Goal: Information Seeking & Learning: Learn about a topic

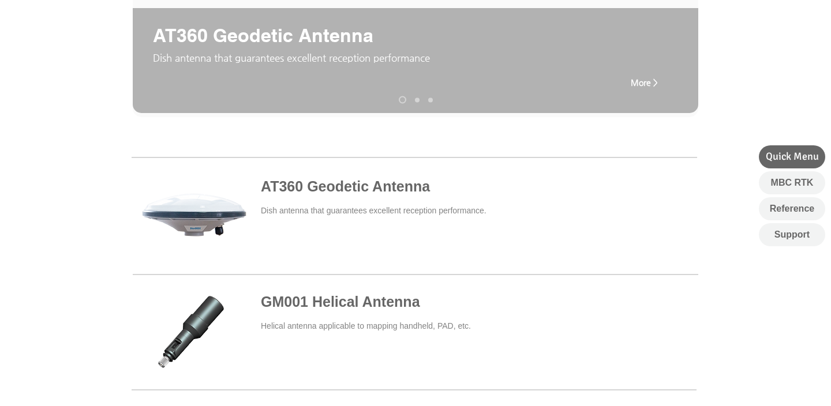
scroll to position [315, 0]
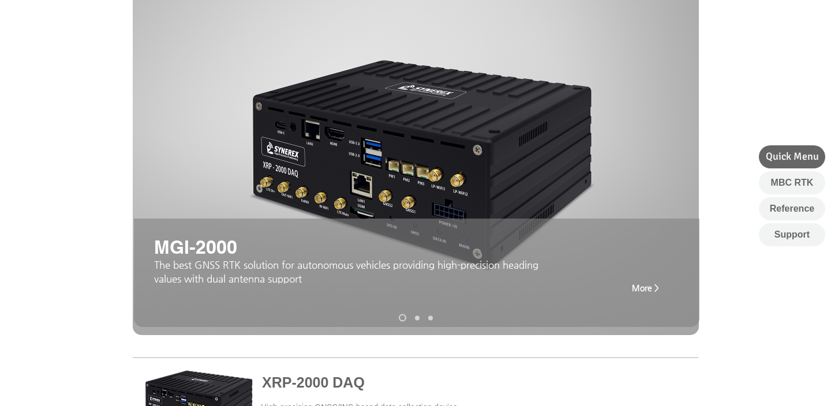
scroll to position [117, 0]
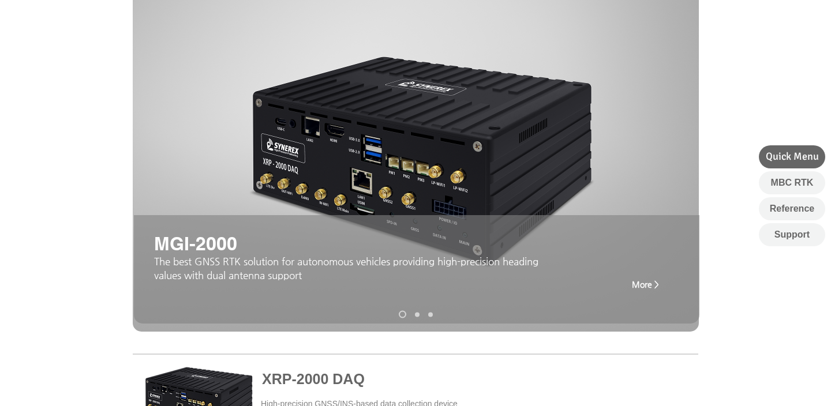
click at [646, 289] on span "More >" at bounding box center [645, 284] width 27 height 9
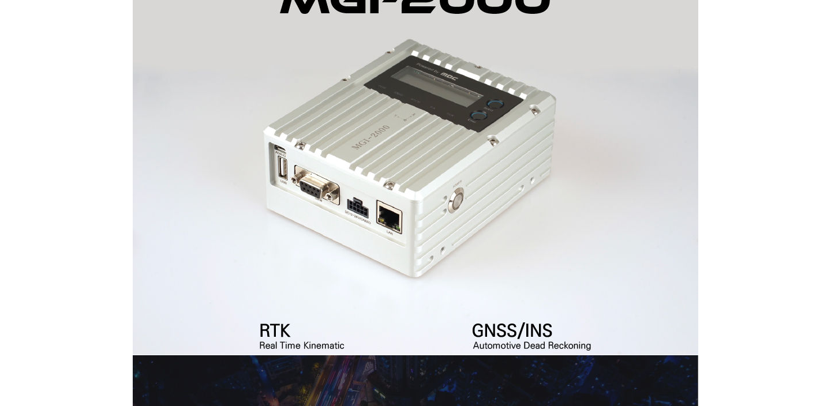
scroll to position [190, 0]
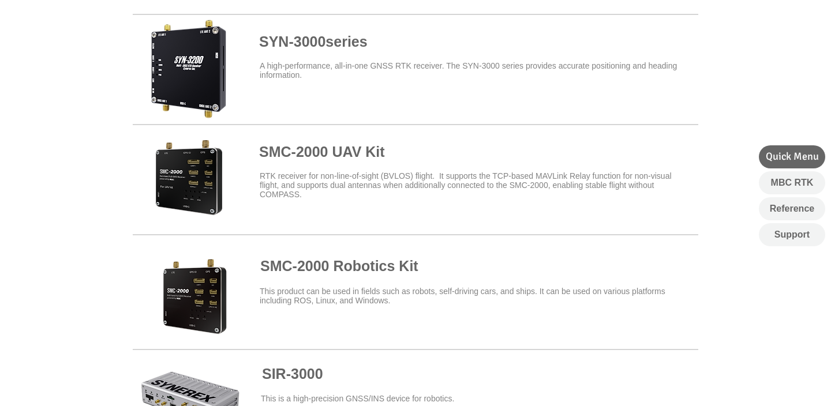
scroll to position [380, 0]
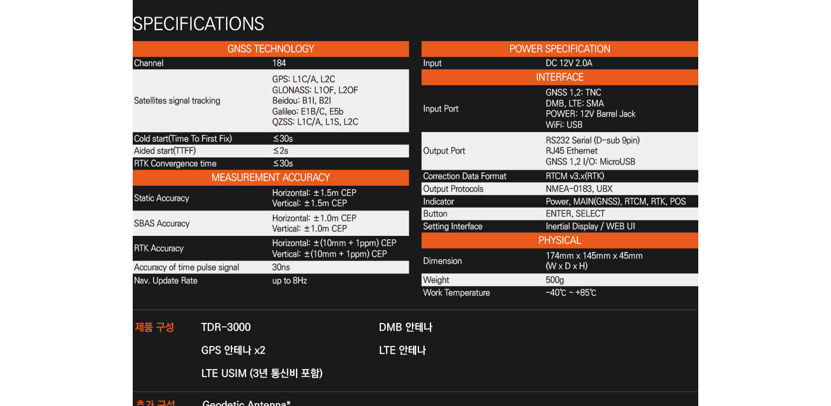
scroll to position [3745, 0]
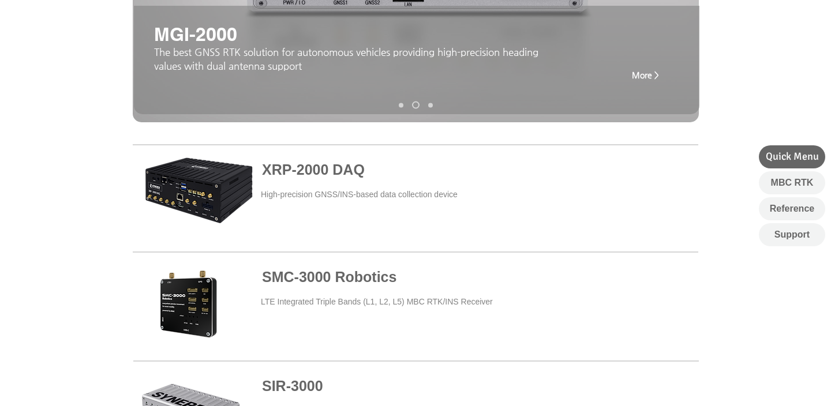
scroll to position [323, 0]
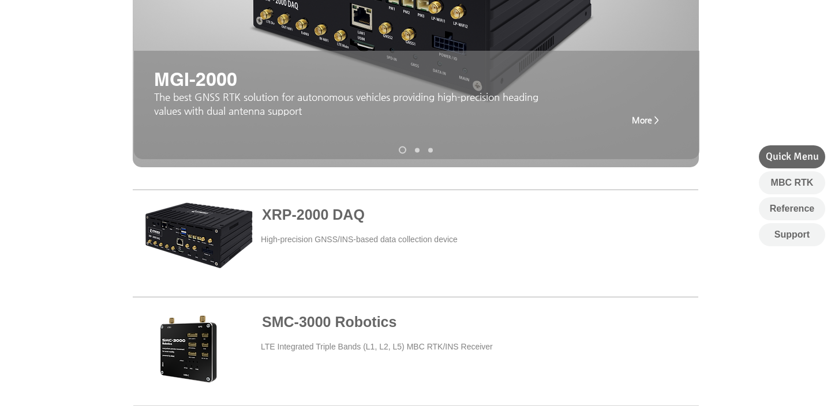
scroll to position [287, 0]
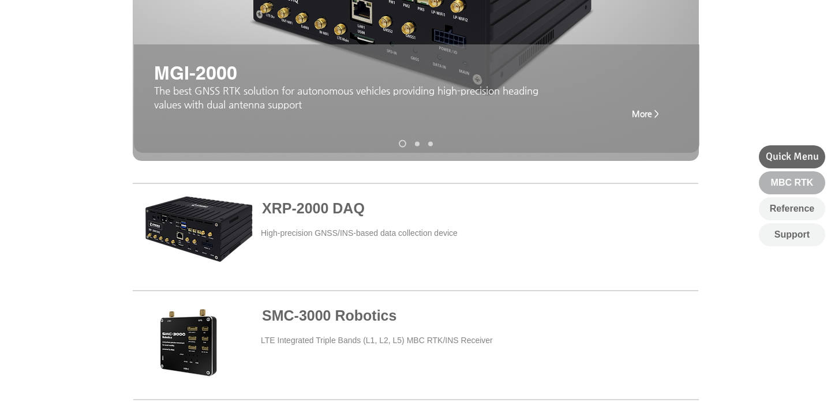
click at [773, 182] on span "MBC RTK" at bounding box center [792, 183] width 43 height 13
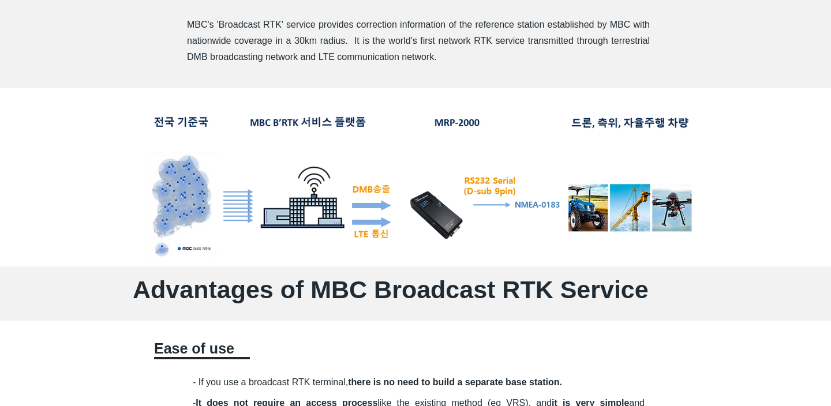
scroll to position [641, 0]
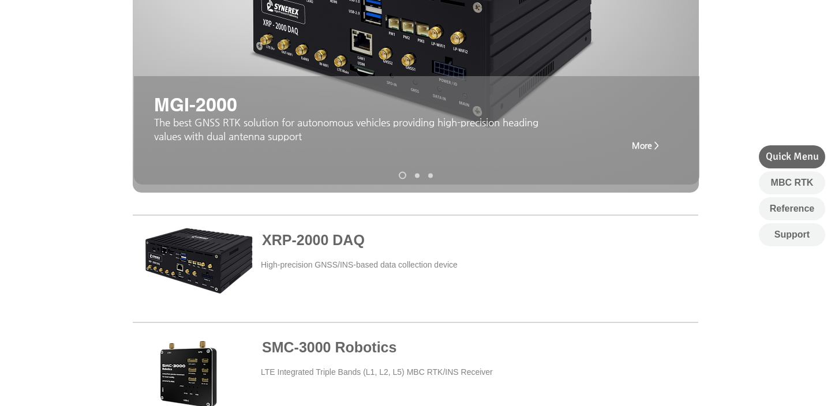
scroll to position [257, 0]
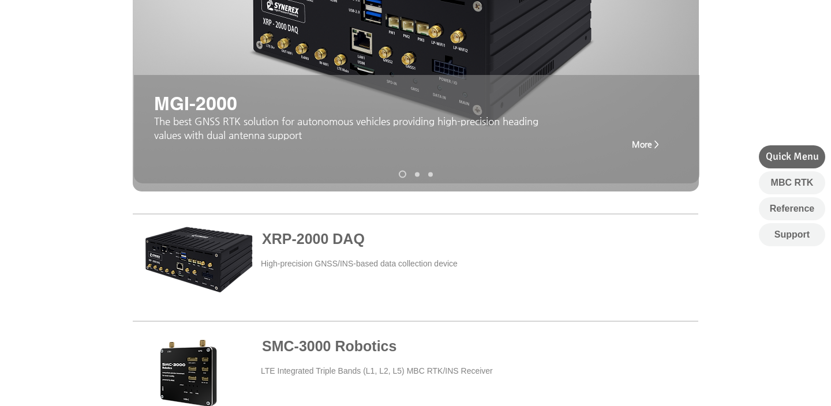
click at [414, 175] on nav "Slides" at bounding box center [416, 175] width 43 height 8
click at [418, 174] on link "XRP-2000" at bounding box center [417, 174] width 5 height 5
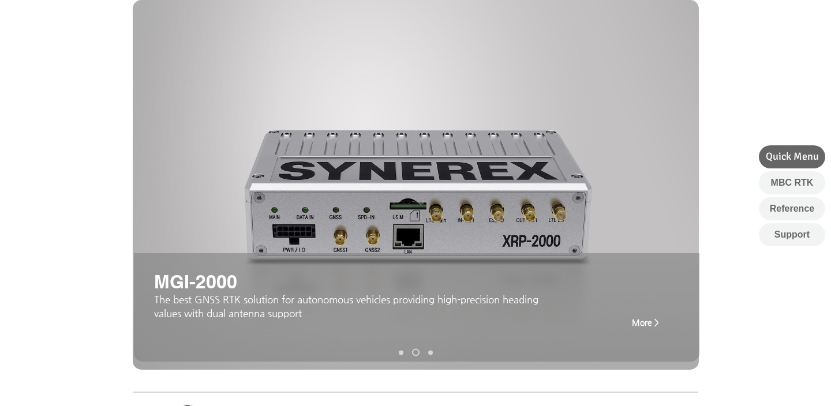
click at [430, 352] on link "MGI-2000" at bounding box center [430, 352] width 5 height 5
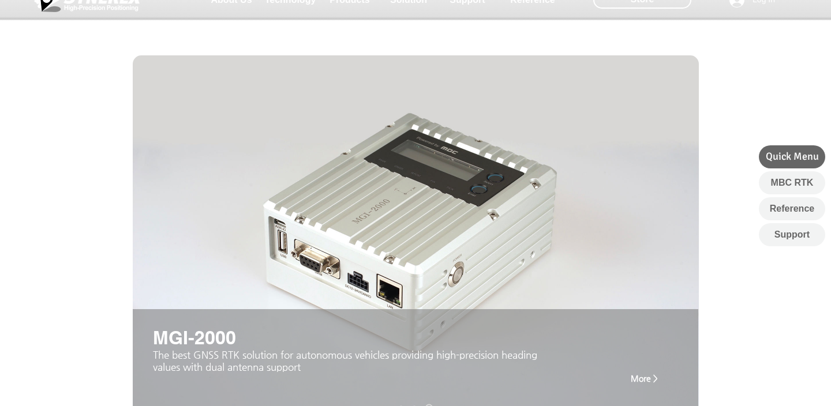
scroll to position [0, 0]
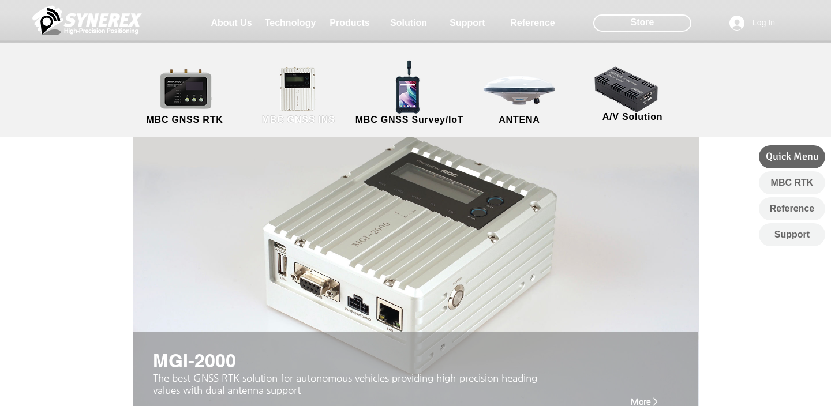
click at [297, 82] on link "MBC GNSS INS" at bounding box center [298, 96] width 104 height 61
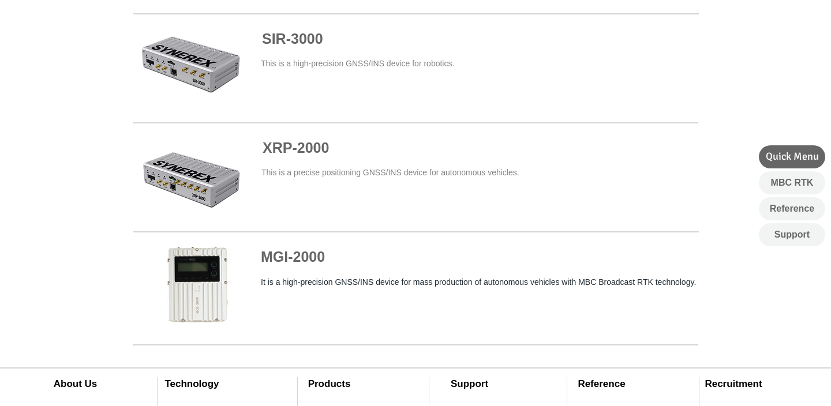
scroll to position [677, 0]
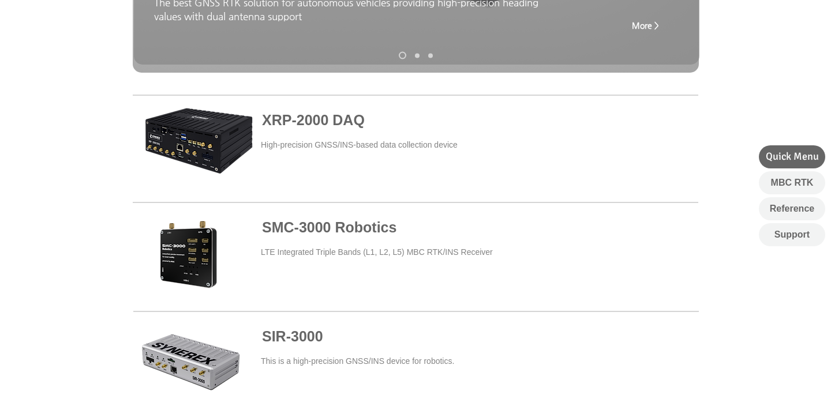
scroll to position [370, 0]
